Goal: Task Accomplishment & Management: Use online tool/utility

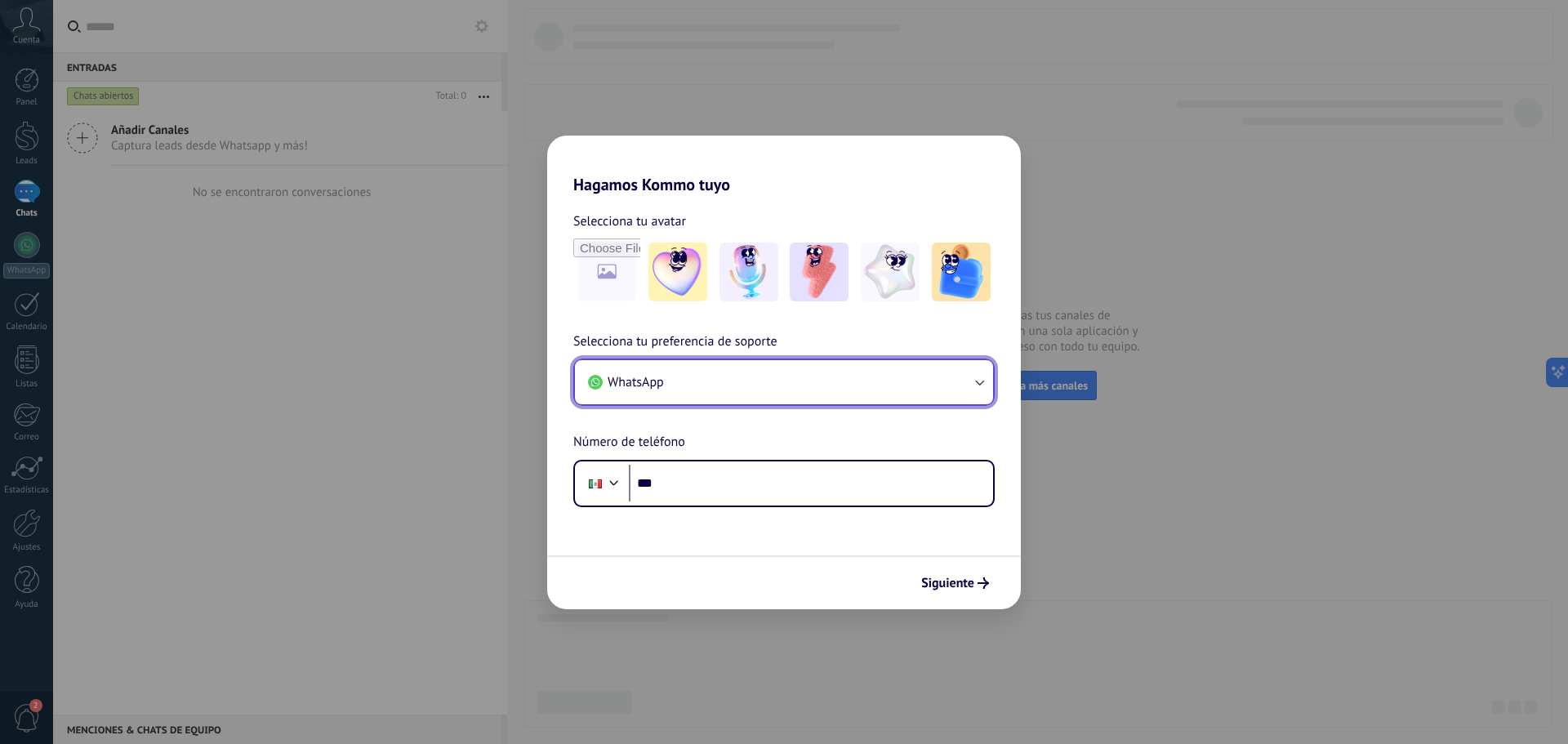
click at [701, 380] on button "WhatsApp" at bounding box center [784, 382] width 418 height 44
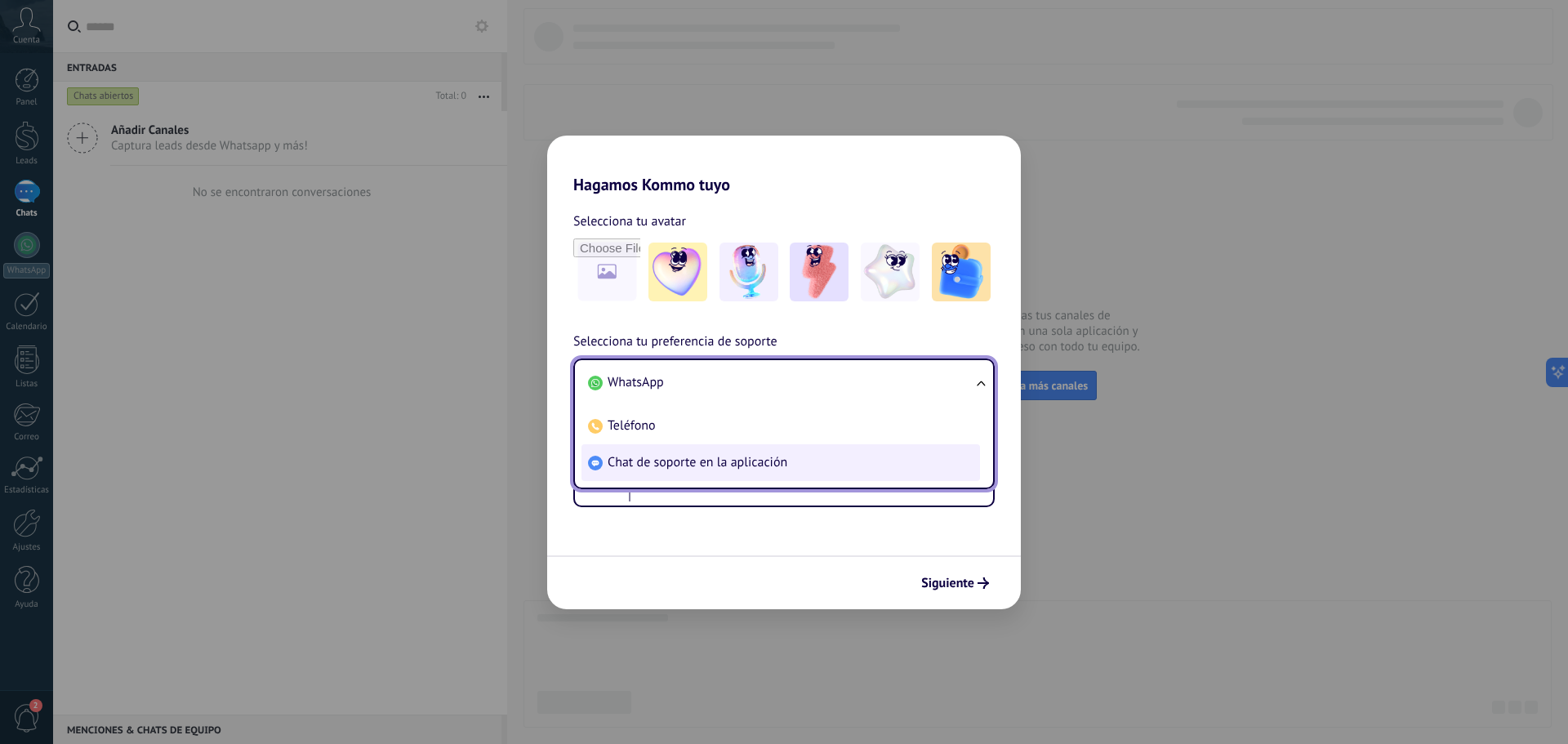
click at [626, 464] on span "Chat de soporte en la aplicación" at bounding box center [697, 463] width 180 height 17
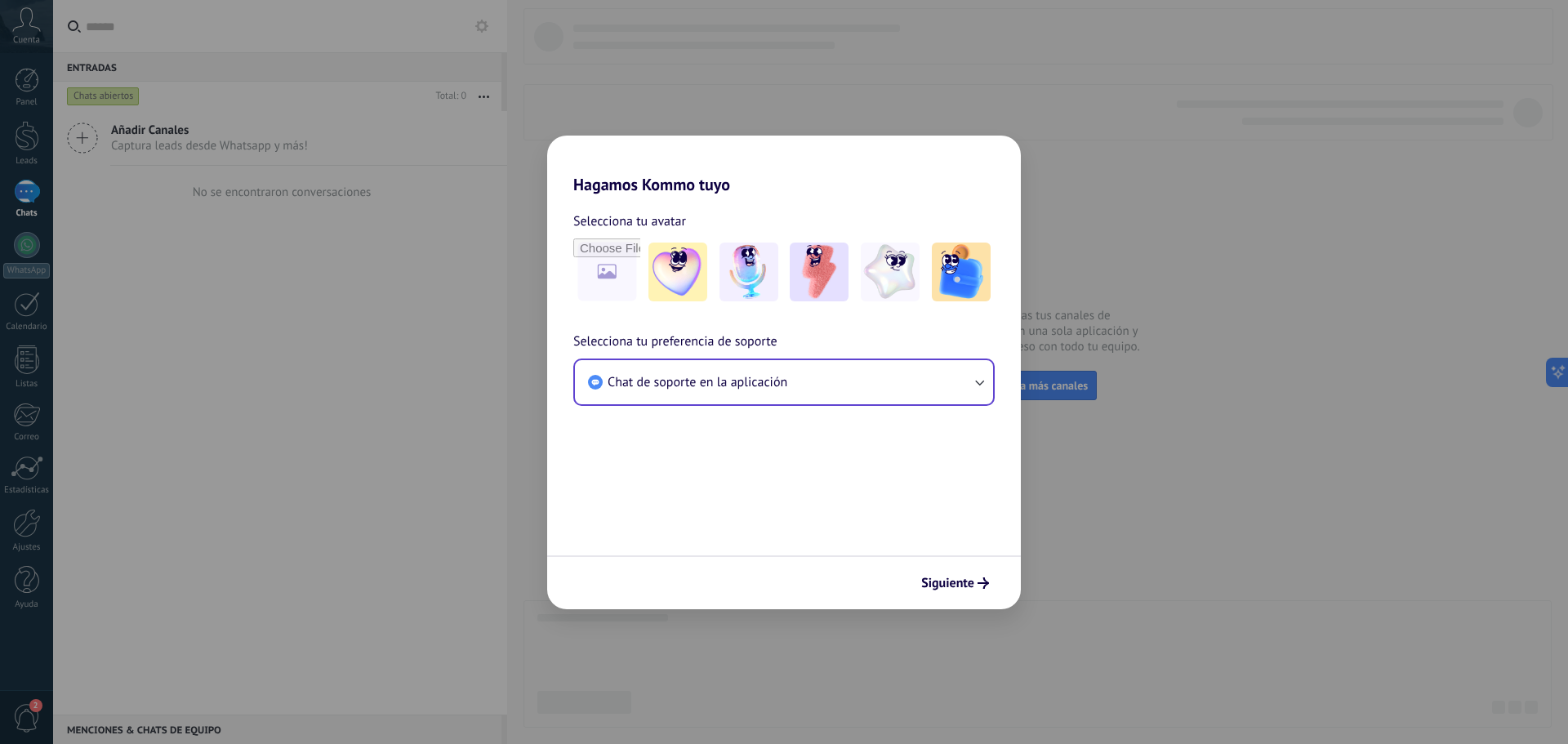
click at [944, 586] on span "Siguiente" at bounding box center [947, 583] width 53 height 12
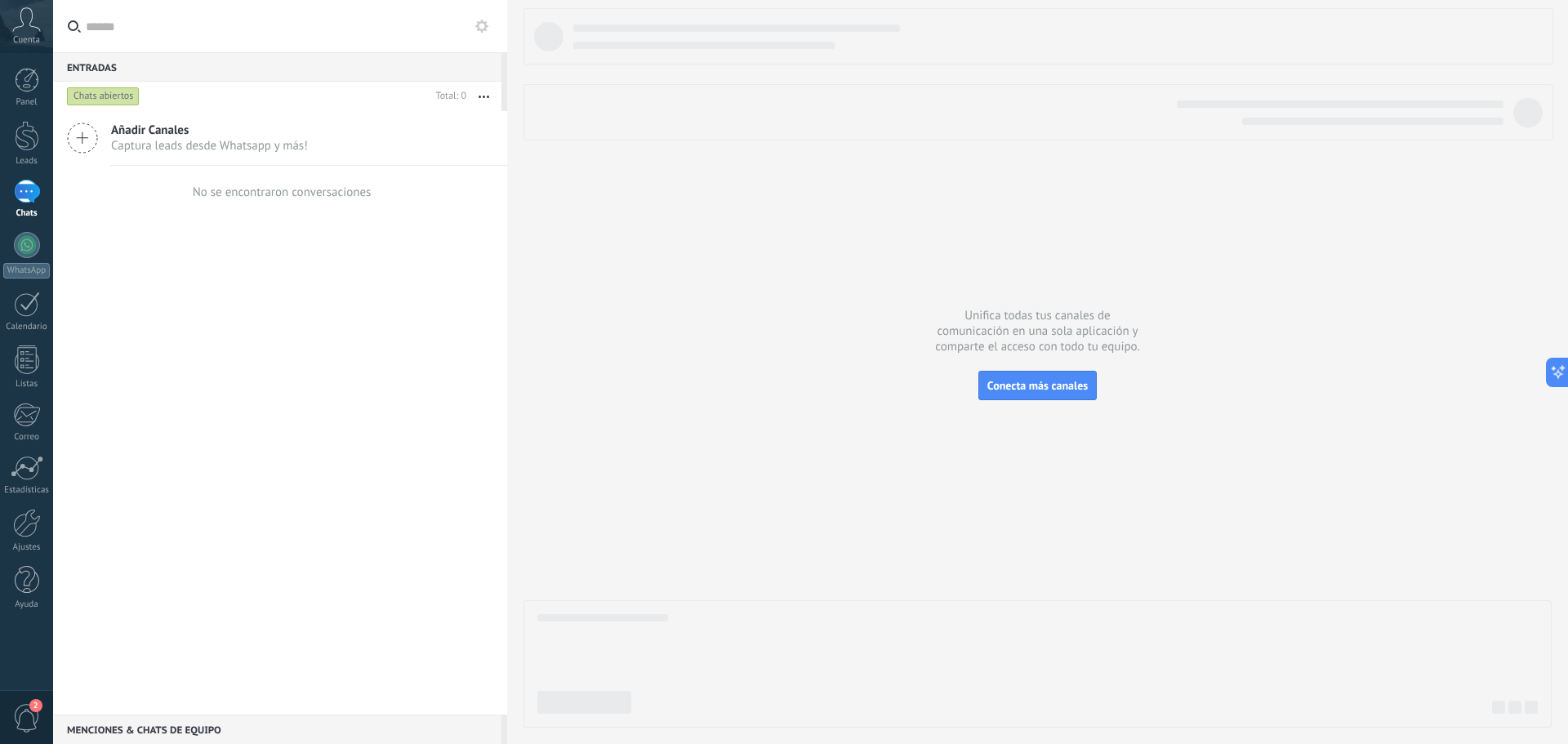
drag, startPoint x: 175, startPoint y: 368, endPoint x: 404, endPoint y: 374, distance: 229.1
click at [404, 376] on div "Añadir Canales Captura leads desde Whatsapp y más! No se encontraron conversaci…" at bounding box center [279, 413] width 454 height 603
drag, startPoint x: 324, startPoint y: 215, endPoint x: 387, endPoint y: 230, distance: 64.8
click at [395, 233] on div "Añadir Canales Captura leads desde Whatsapp y más! No se encontraron conversaci…" at bounding box center [279, 413] width 454 height 603
drag, startPoint x: 372, startPoint y: 199, endPoint x: 313, endPoint y: 192, distance: 59.4
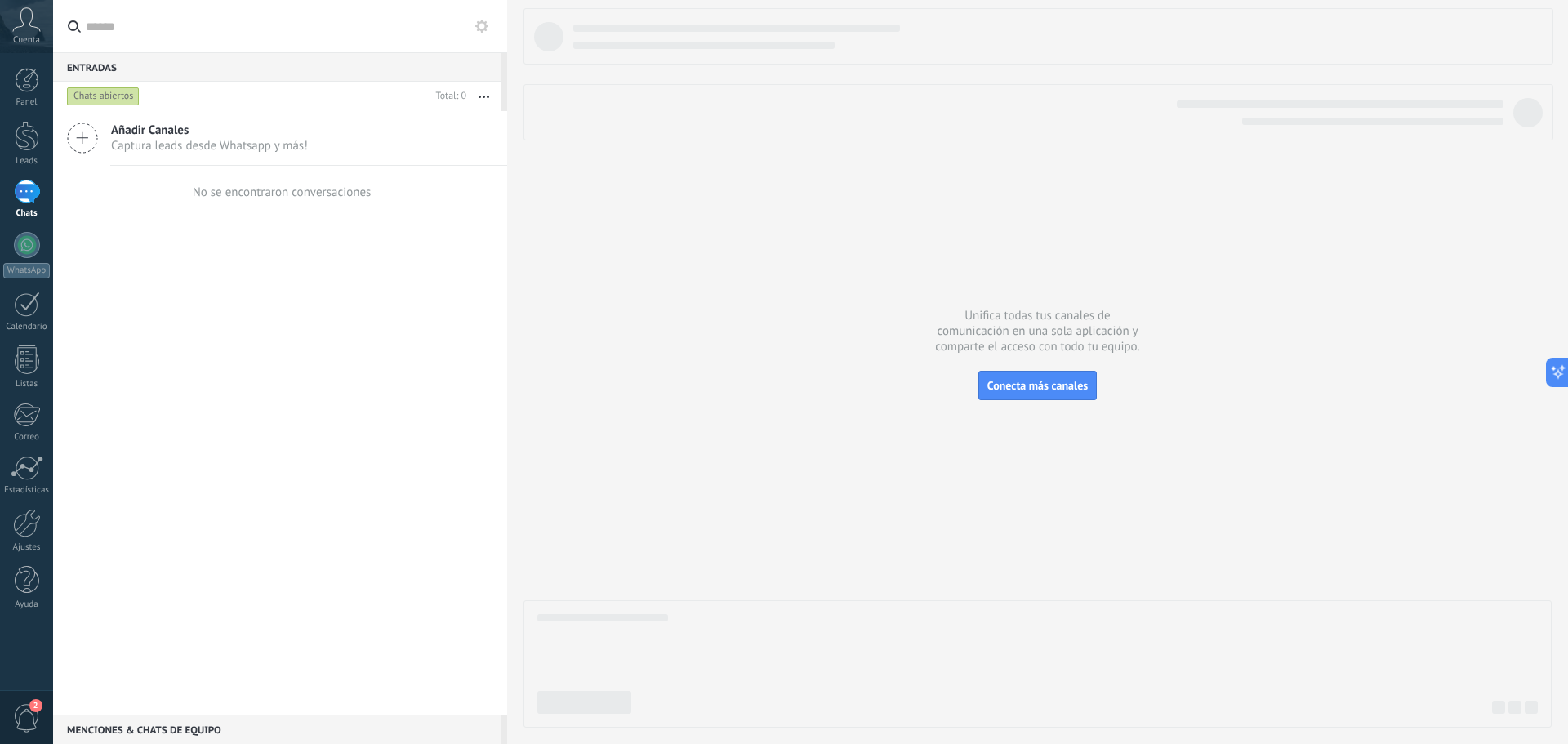
click at [313, 192] on div "No se encontraron conversaciones" at bounding box center [279, 192] width 454 height 52
drag, startPoint x: 313, startPoint y: 192, endPoint x: 462, endPoint y: 225, distance: 152.6
click at [418, 210] on div "No se encontraron conversaciones" at bounding box center [279, 192] width 454 height 52
drag, startPoint x: 1016, startPoint y: 326, endPoint x: 1130, endPoint y: 331, distance: 114.1
click at [1130, 331] on div at bounding box center [1038, 368] width 1028 height 720
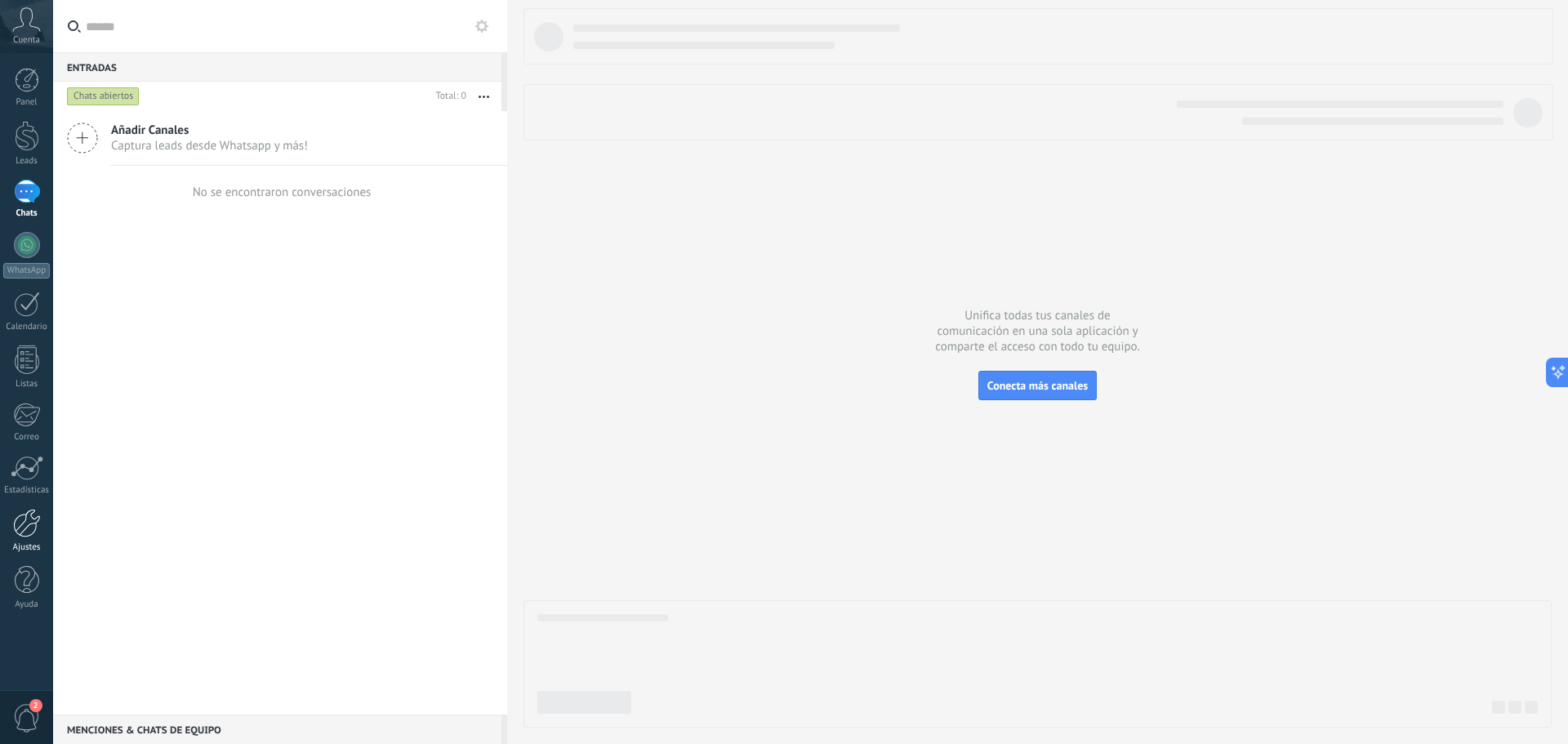
click at [26, 531] on div at bounding box center [27, 523] width 28 height 28
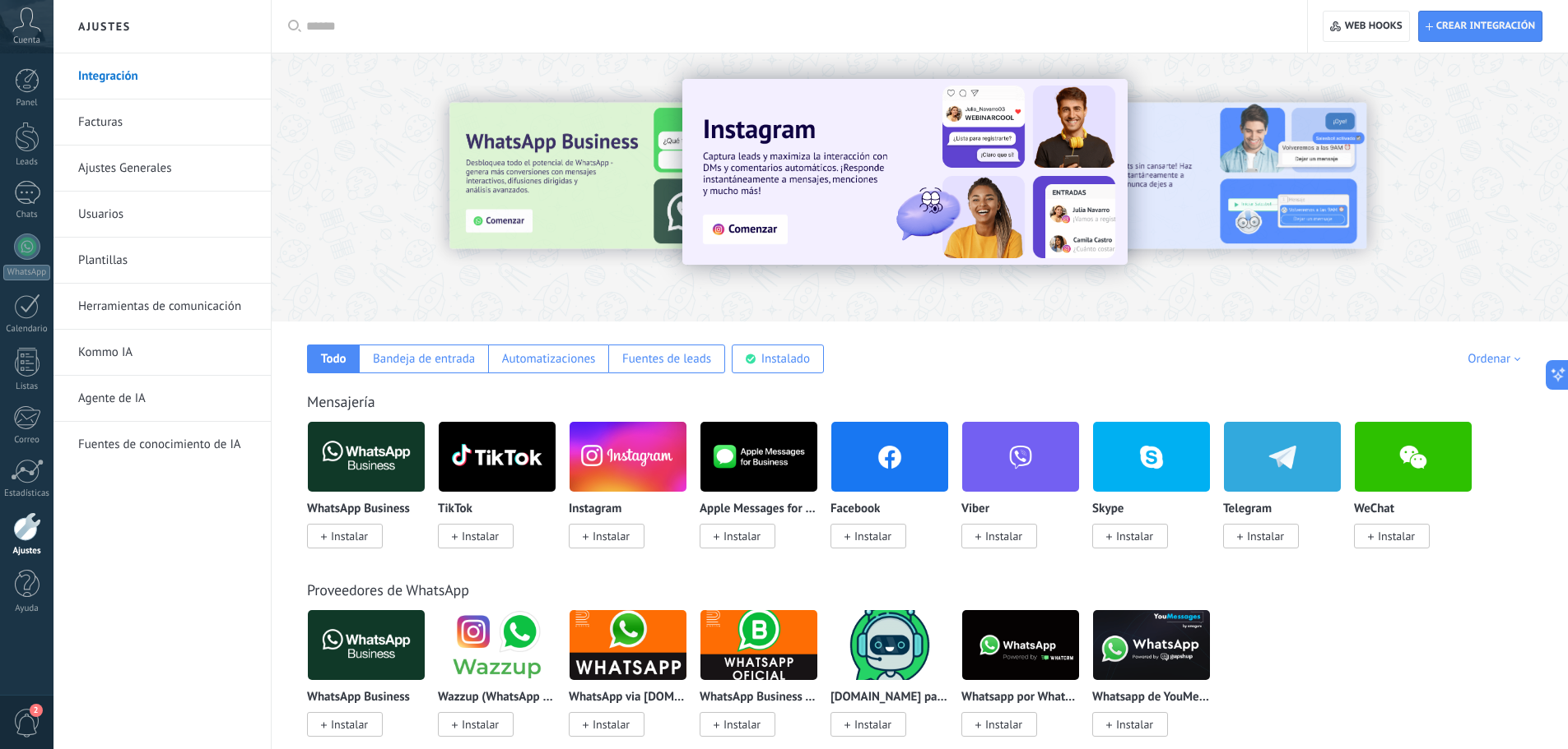
click at [432, 35] on input "text" at bounding box center [795, 26] width 978 height 17
click at [314, 29] on input "text" at bounding box center [795, 26] width 978 height 17
click at [334, 24] on input "text" at bounding box center [795, 26] width 978 height 17
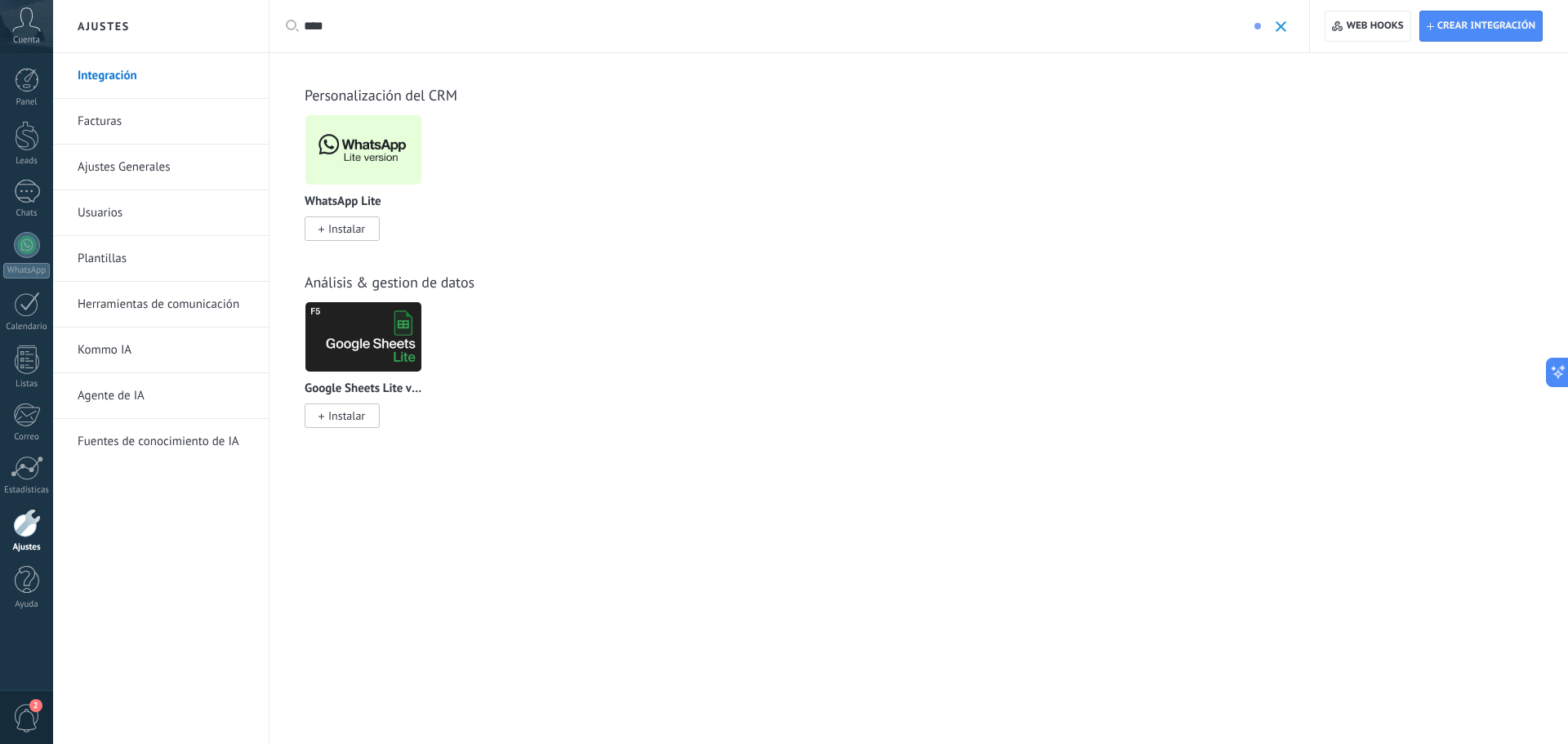
type input "****"
click at [325, 223] on span "Instalar" at bounding box center [342, 228] width 75 height 24
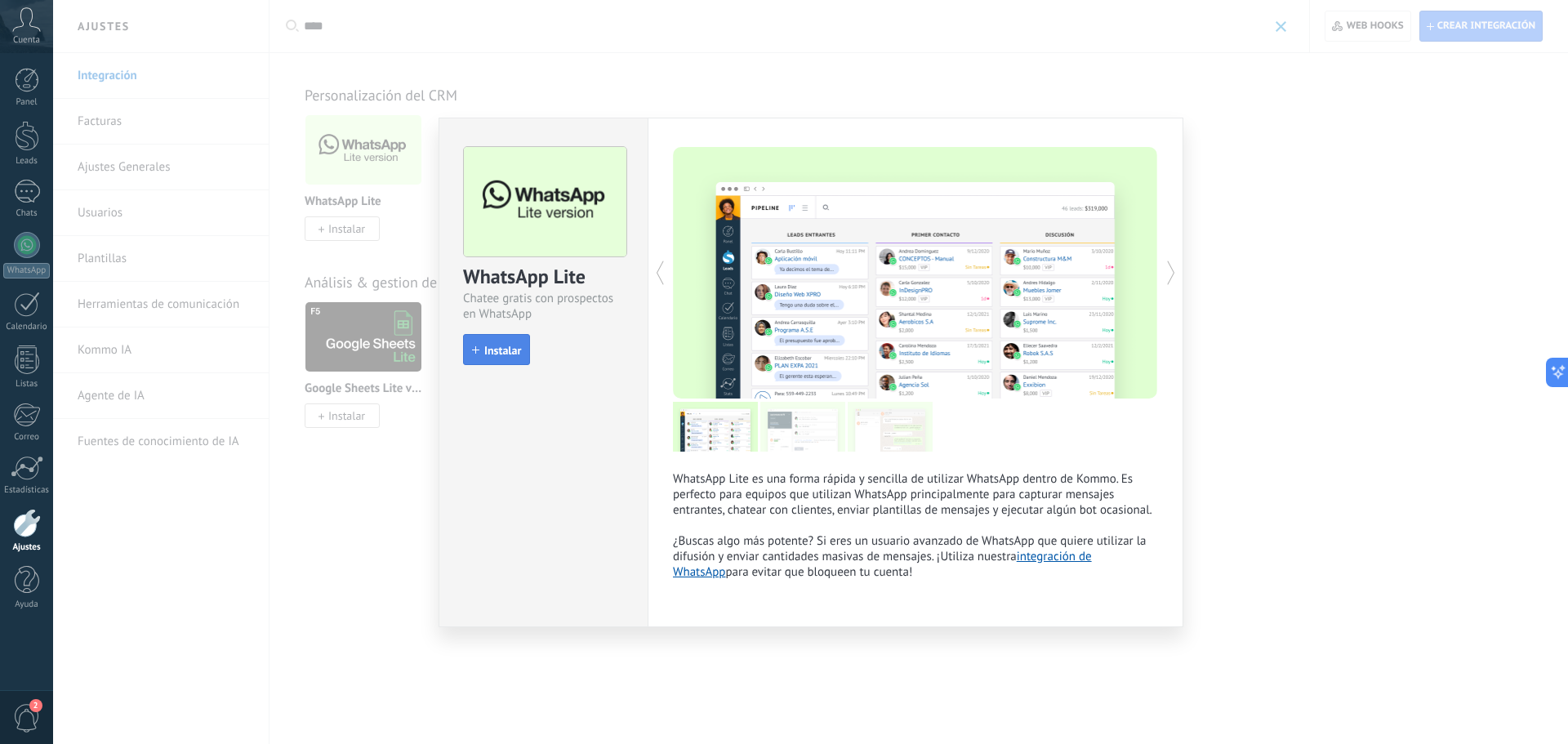
click at [504, 356] on span "Instalar" at bounding box center [503, 351] width 37 height 12
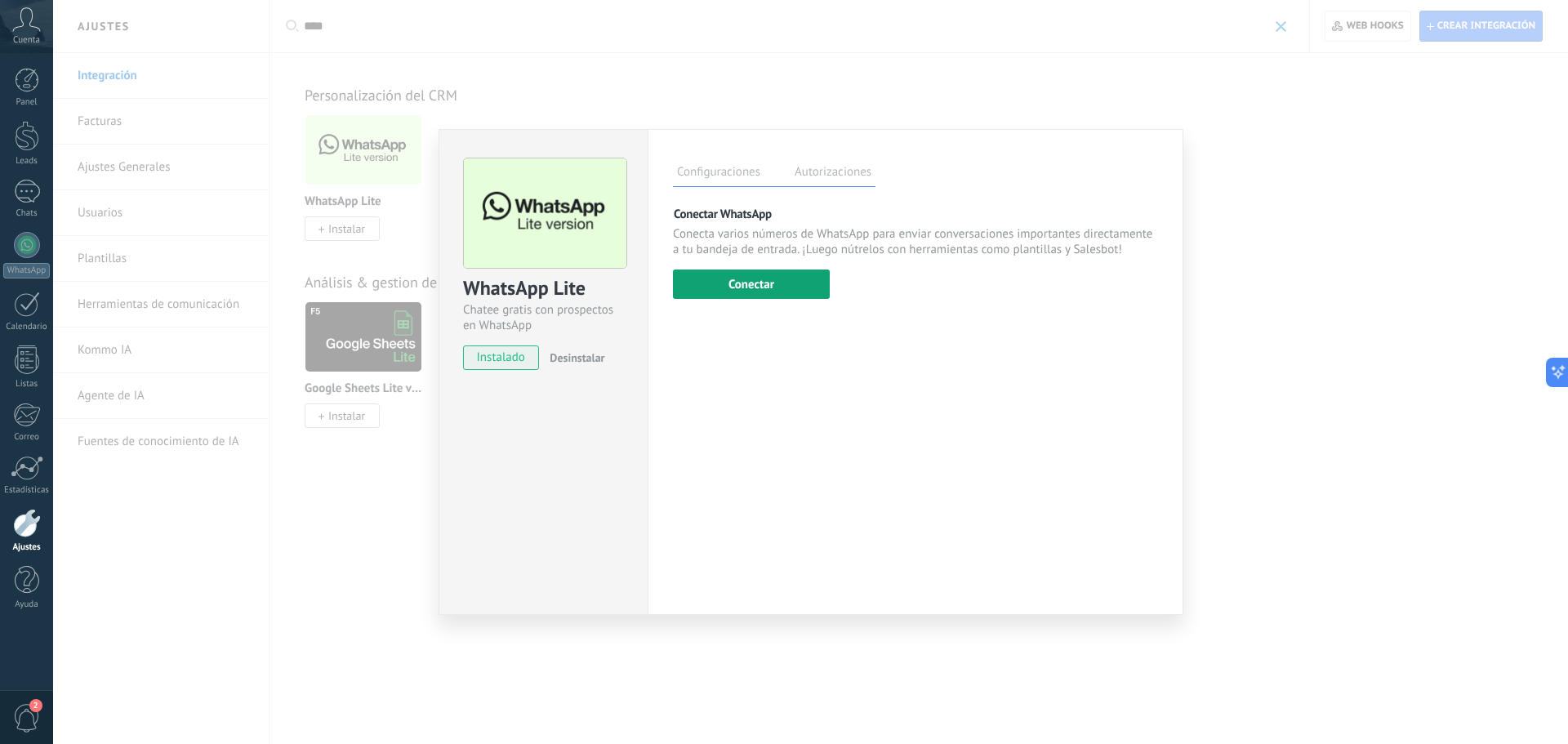
click at [712, 295] on button "Conectar" at bounding box center [751, 284] width 156 height 29
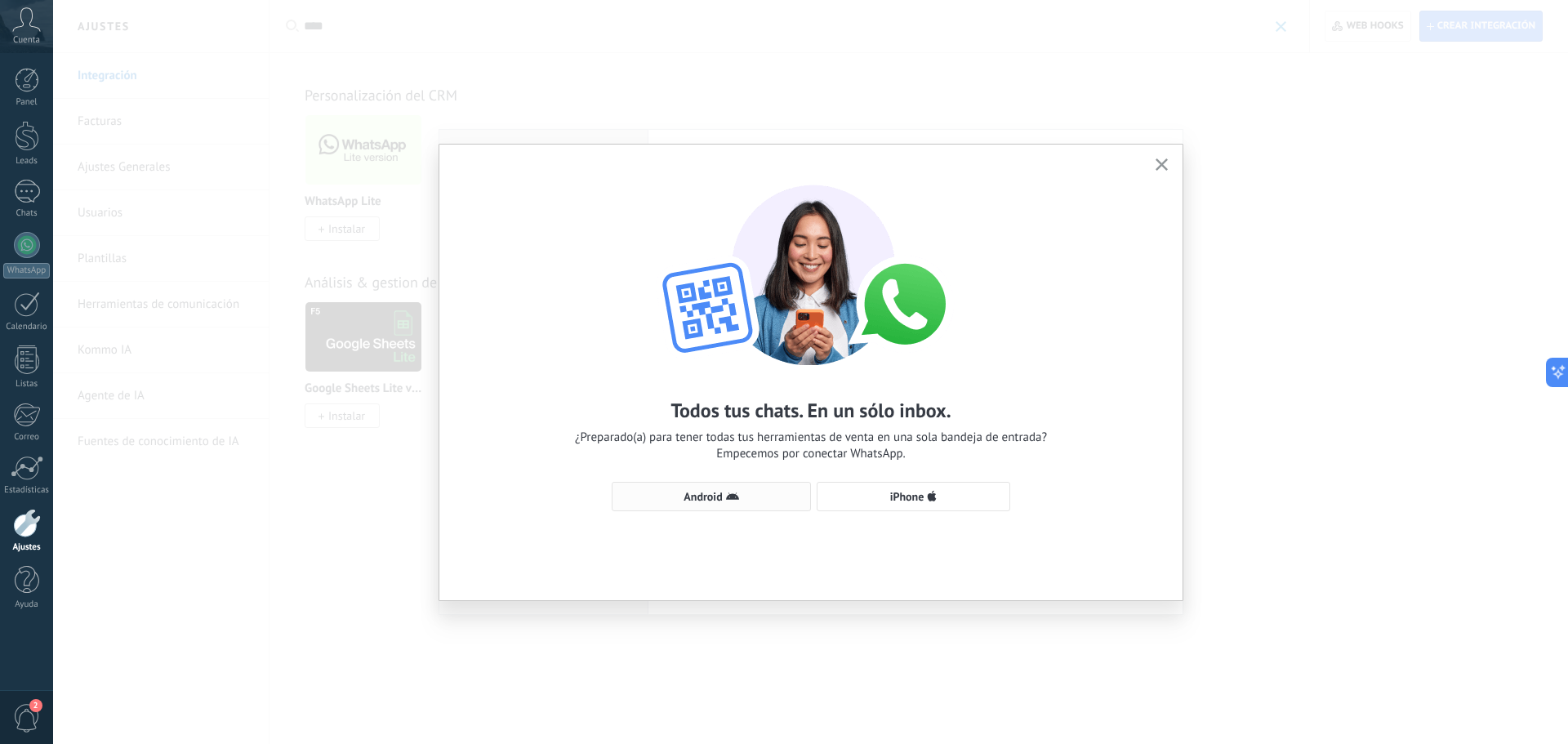
click at [689, 500] on span "Android" at bounding box center [703, 497] width 38 height 12
